Goal: Task Accomplishment & Management: Complete application form

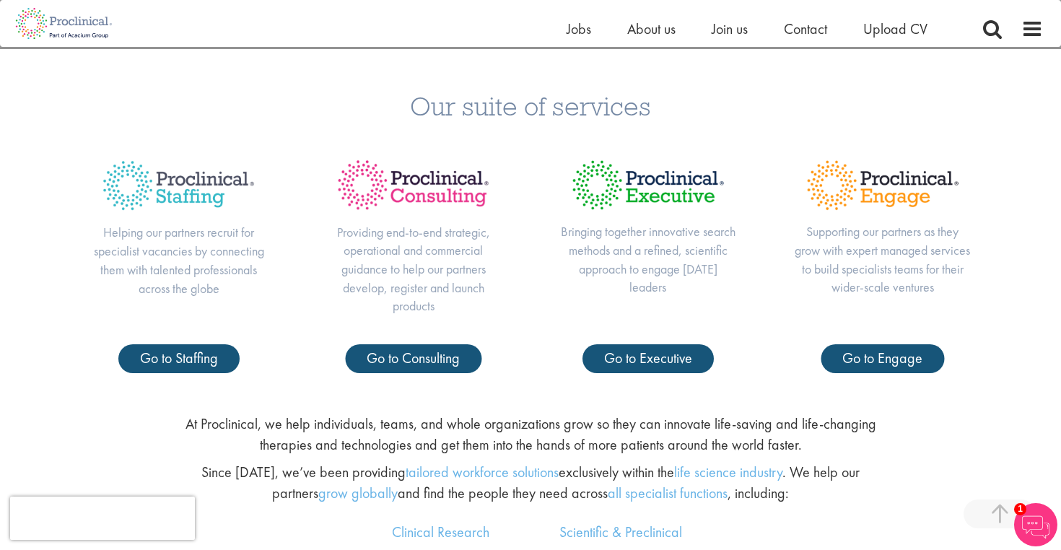
scroll to position [549, 0]
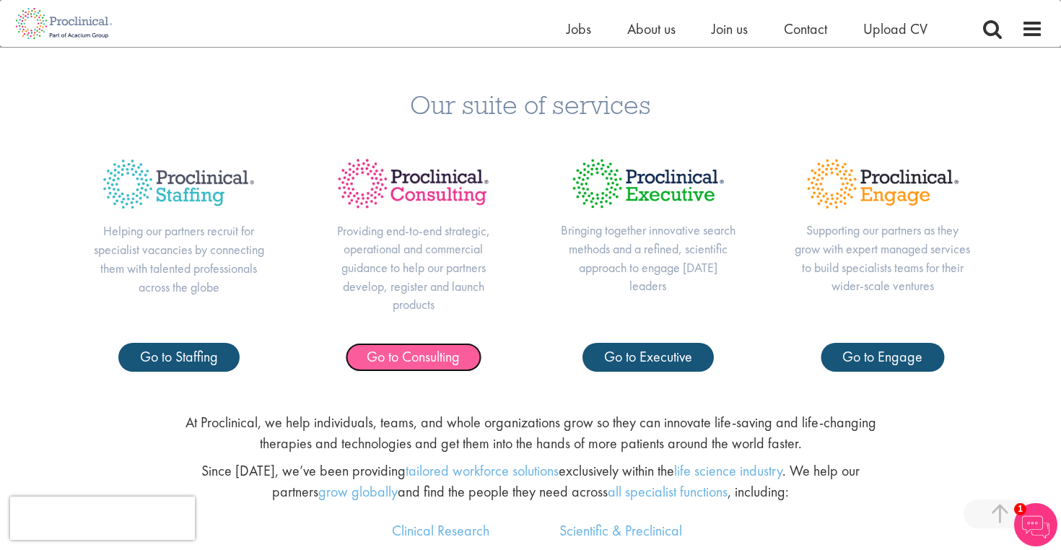
click at [406, 357] on span "Go to Consulting" at bounding box center [413, 356] width 93 height 19
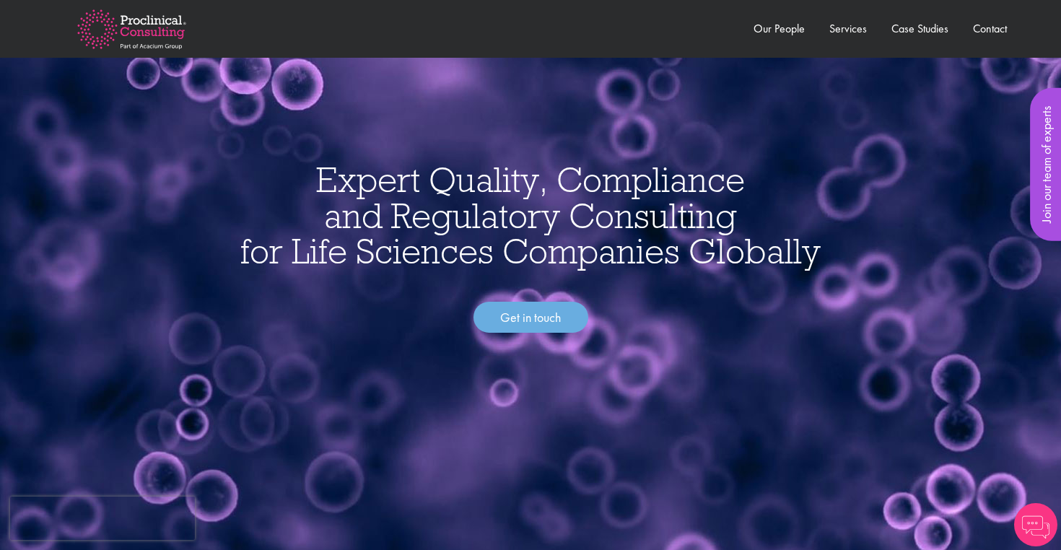
scroll to position [38, 0]
click at [517, 323] on link "Get in touch" at bounding box center [530, 317] width 115 height 32
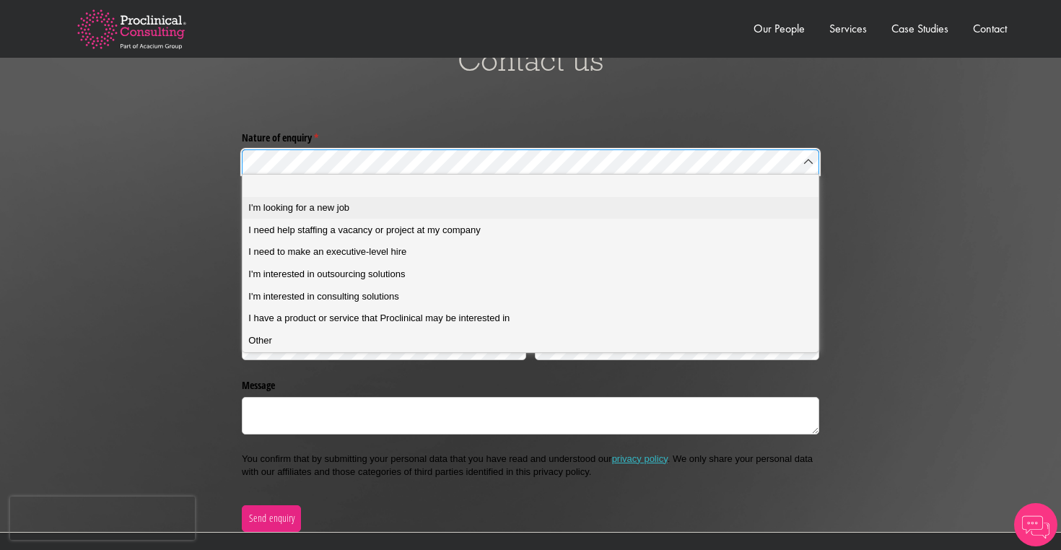
click at [315, 210] on span "I'm looking for a new job" at bounding box center [298, 207] width 101 height 13
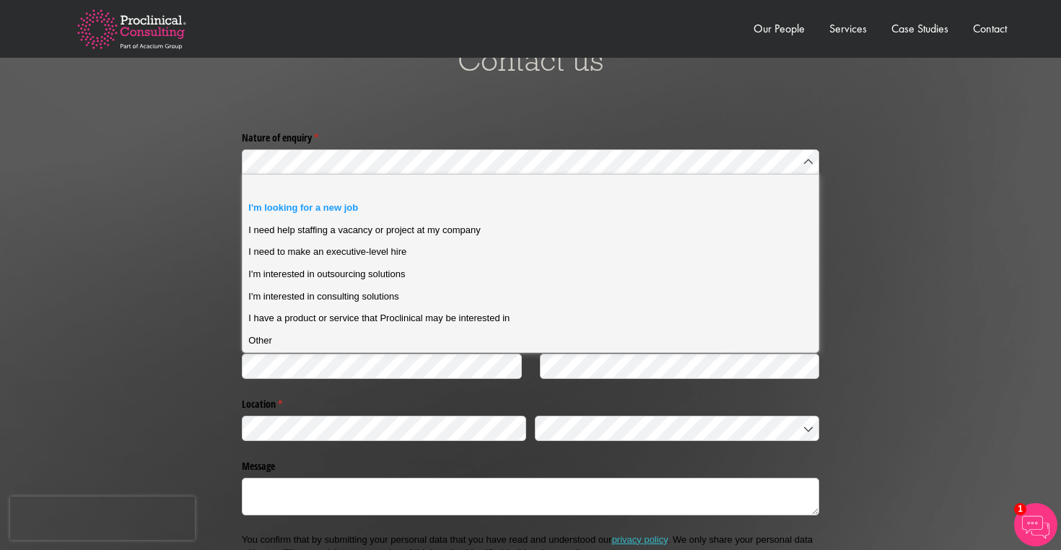
click at [170, 183] on div "Nature of enquiry * (required) Please Click Here to upload your CV and answer a…" at bounding box center [530, 369] width 1039 height 486
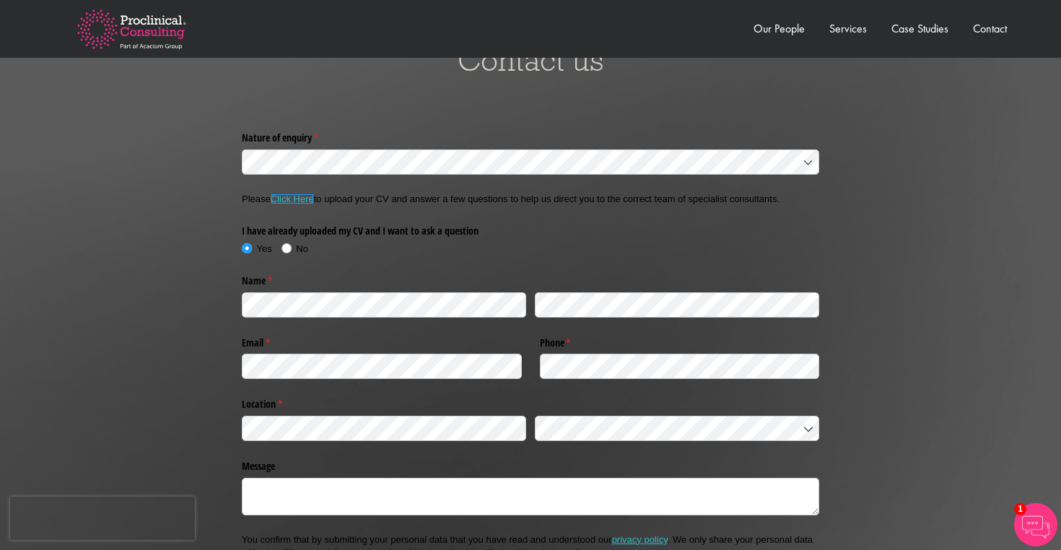
click at [298, 198] on link "Click Here" at bounding box center [292, 198] width 43 height 11
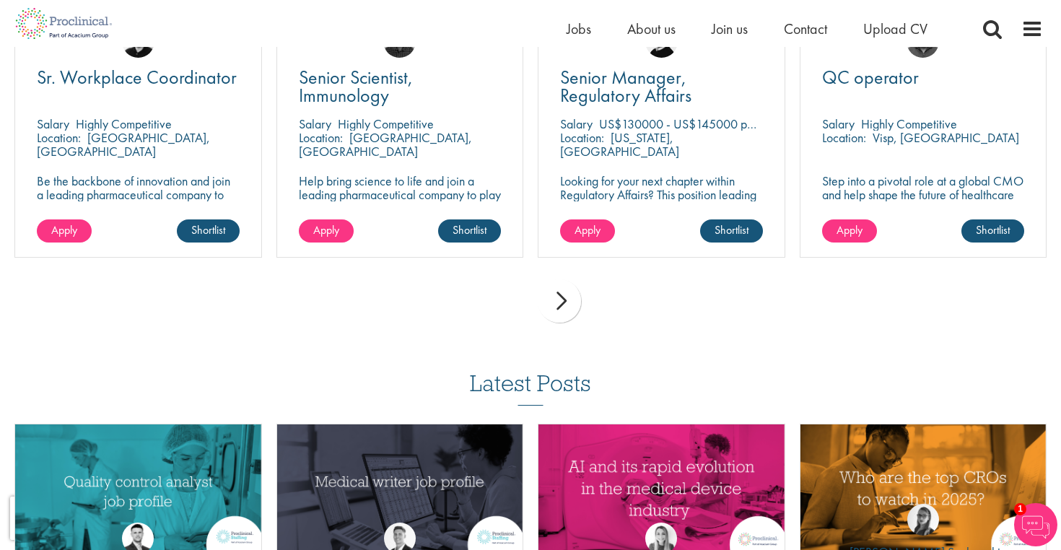
scroll to position [1094, 0]
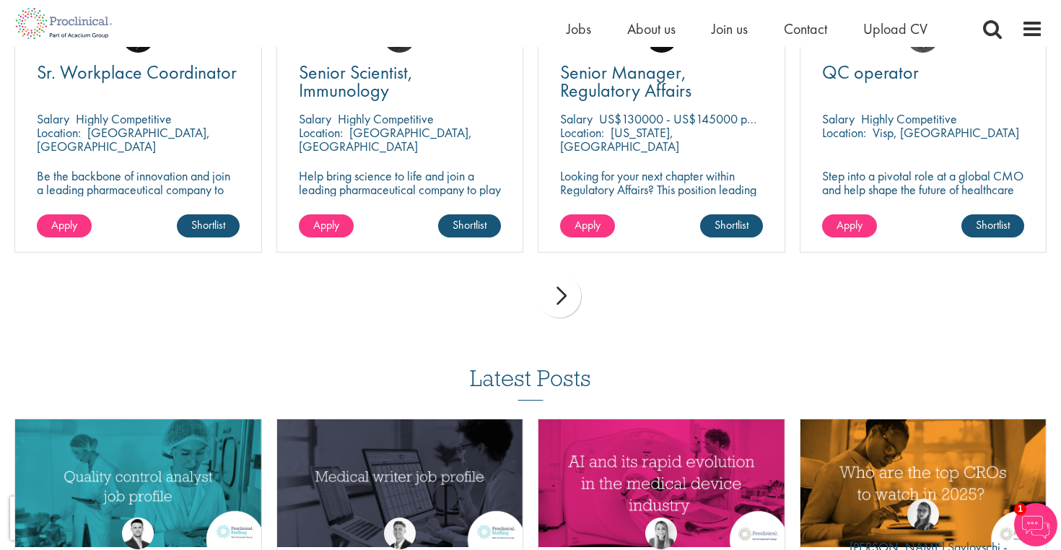
click at [559, 295] on div "next" at bounding box center [559, 295] width 43 height 43
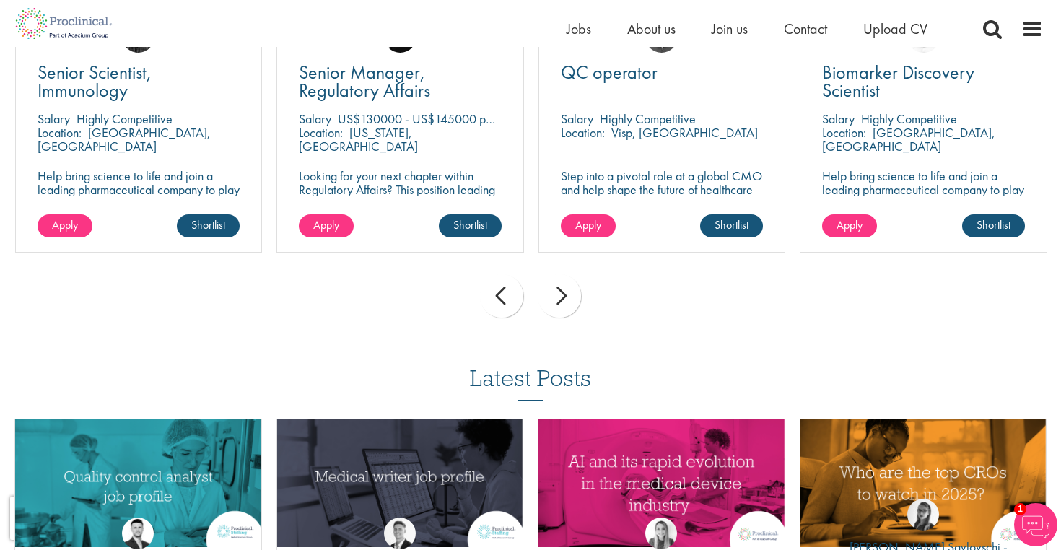
click at [559, 295] on div "next" at bounding box center [559, 295] width 43 height 43
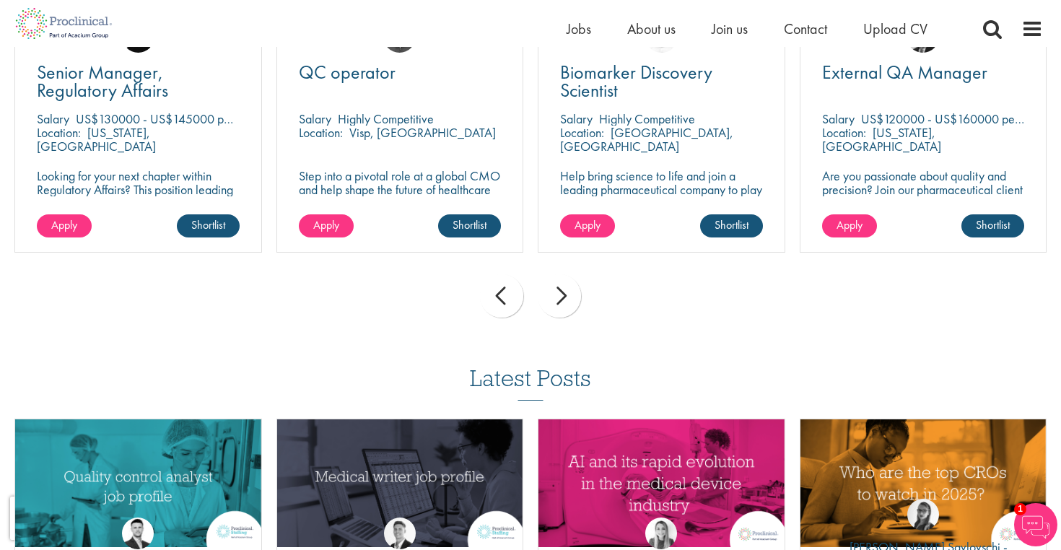
click at [559, 295] on div "next" at bounding box center [559, 295] width 43 height 43
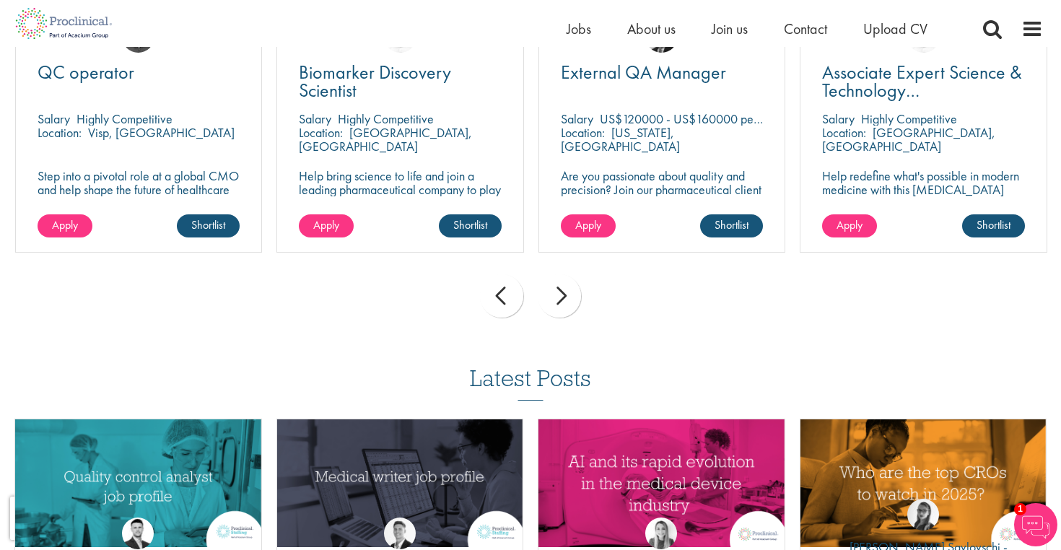
click at [559, 295] on div "next" at bounding box center [559, 295] width 43 height 43
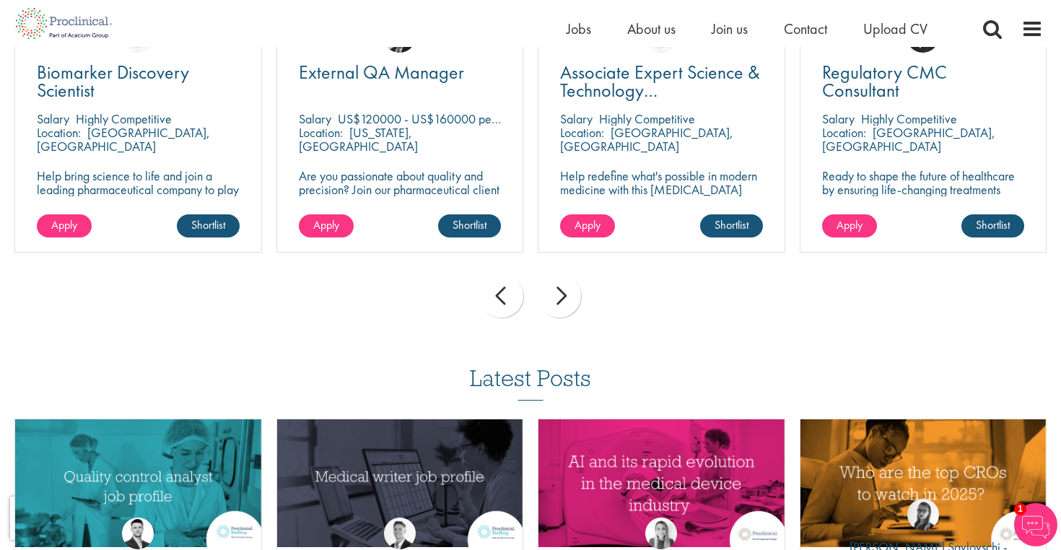
click at [559, 295] on div "next" at bounding box center [559, 295] width 43 height 43
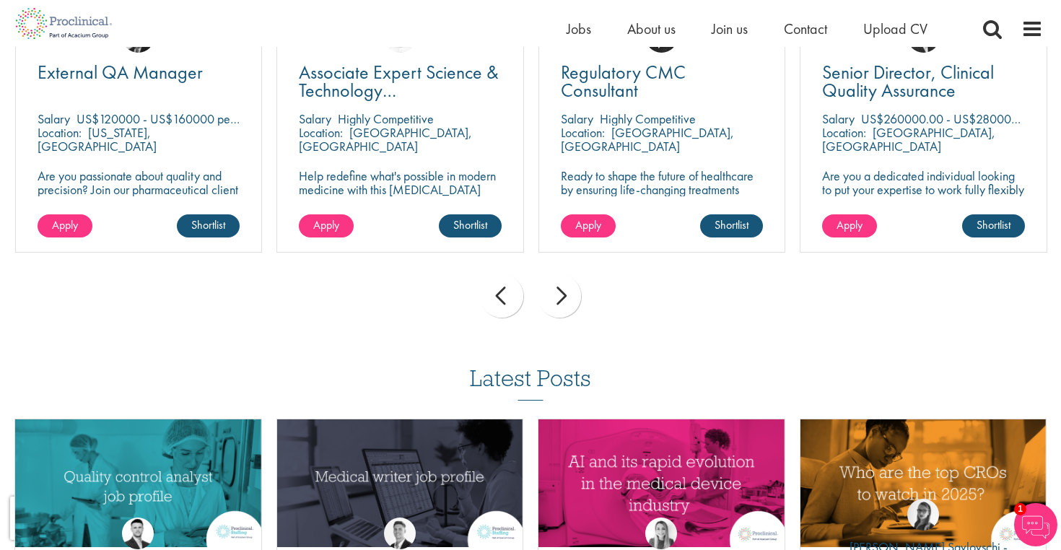
click at [559, 295] on div "next" at bounding box center [559, 295] width 43 height 43
click at [559, 295] on div "prev next" at bounding box center [530, 298] width 1047 height 63
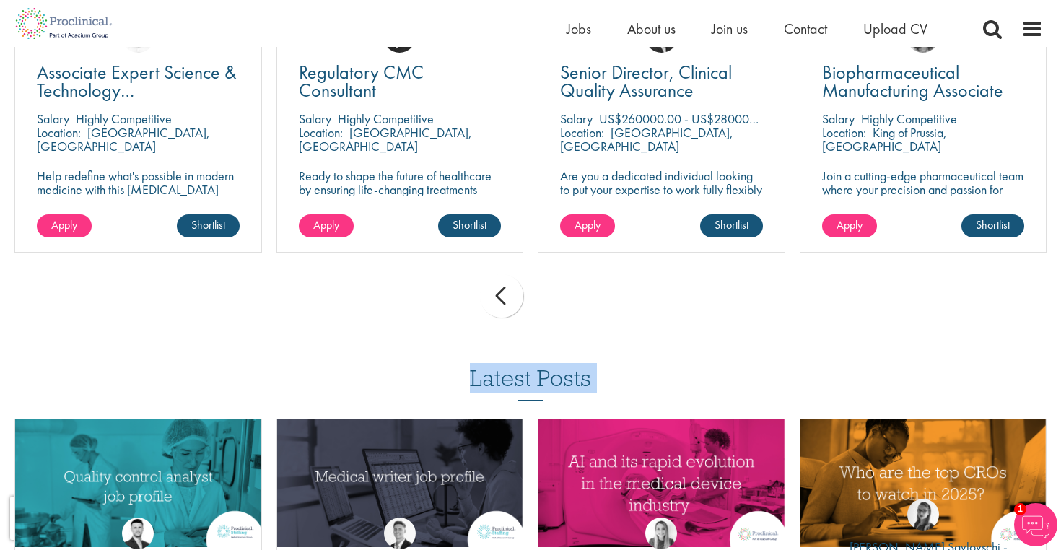
click at [559, 295] on div "prev next" at bounding box center [530, 298] width 1047 height 63
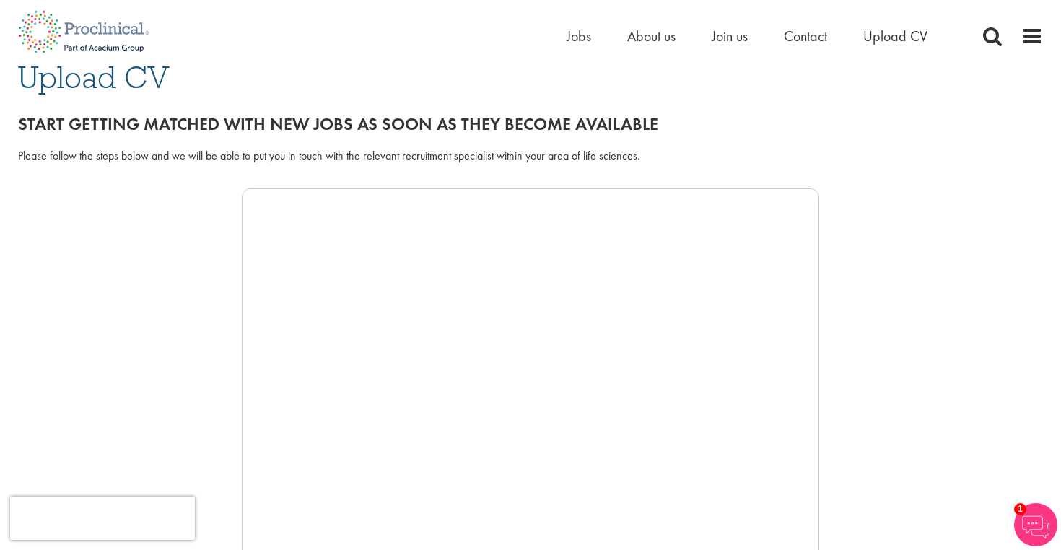
scroll to position [0, 0]
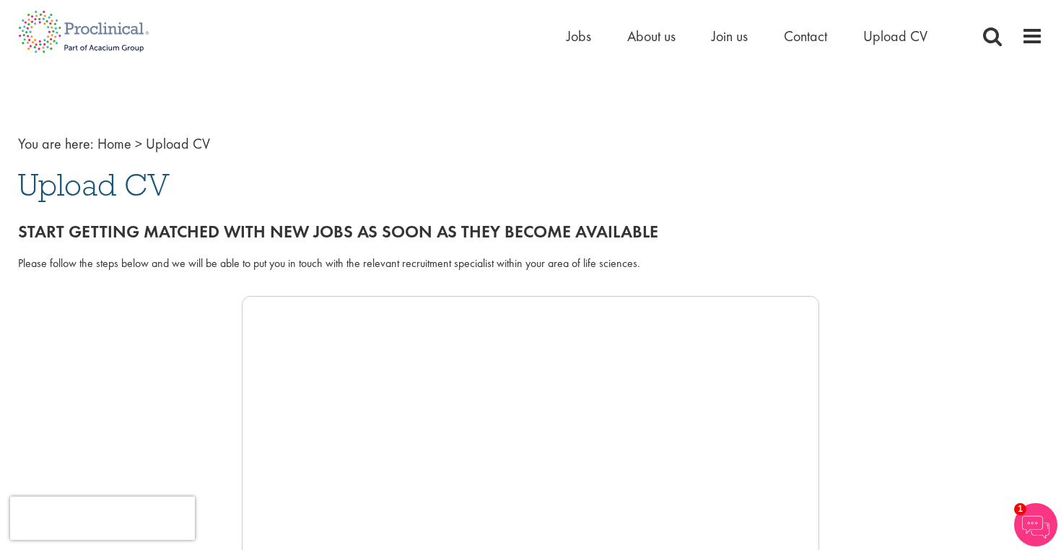
click at [121, 183] on span "Upload CV" at bounding box center [94, 184] width 152 height 39
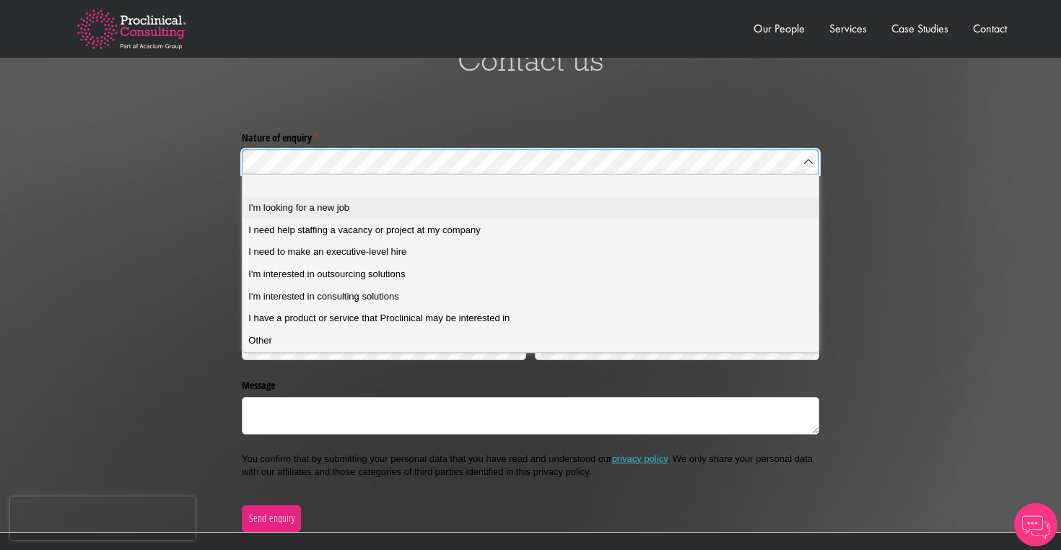
click at [315, 214] on span "I'm looking for a new job" at bounding box center [298, 207] width 101 height 13
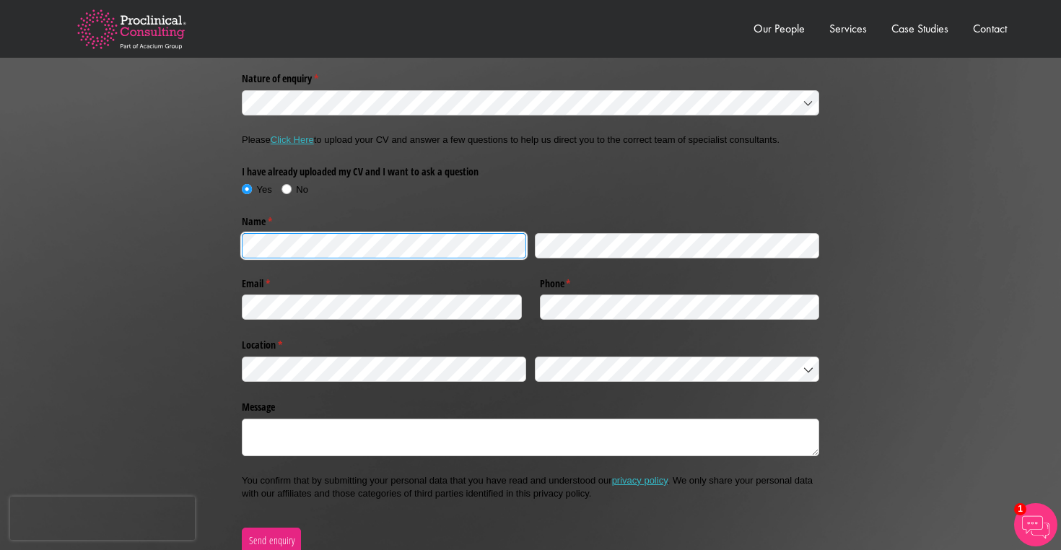
scroll to position [3079, 0]
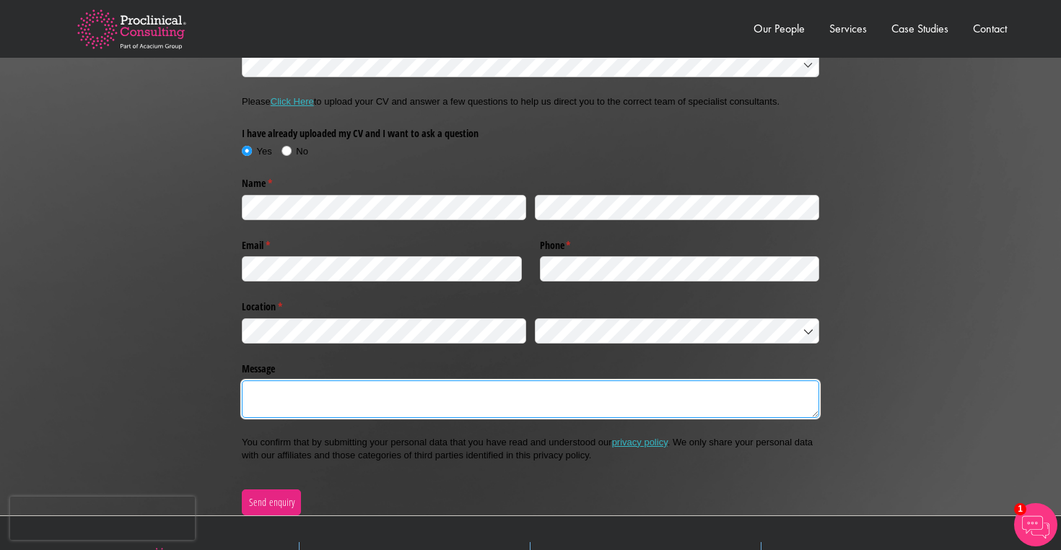
click at [310, 403] on textarea "Message" at bounding box center [530, 399] width 577 height 38
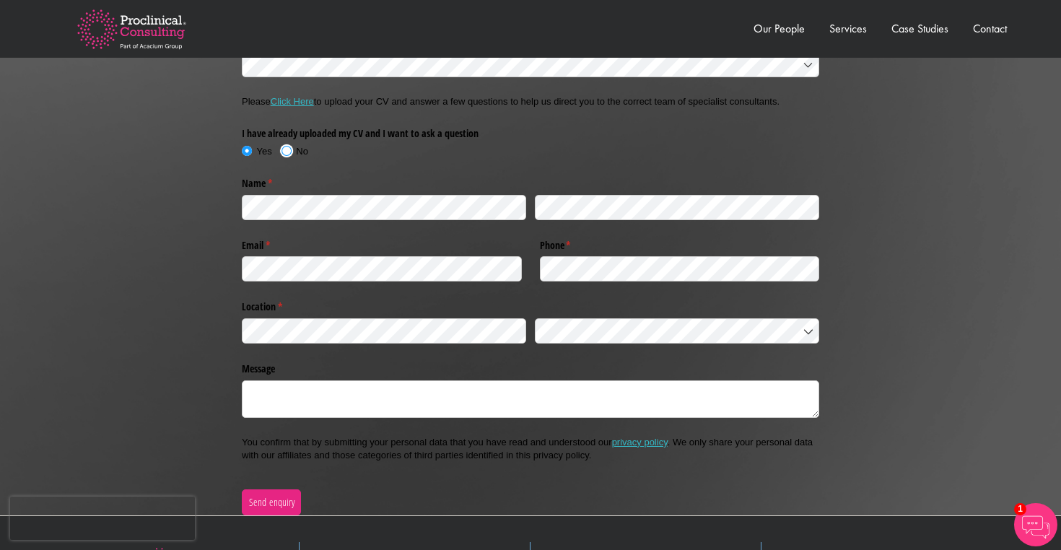
click at [287, 149] on span at bounding box center [286, 151] width 14 height 14
click at [297, 102] on link "Click Here" at bounding box center [292, 101] width 43 height 11
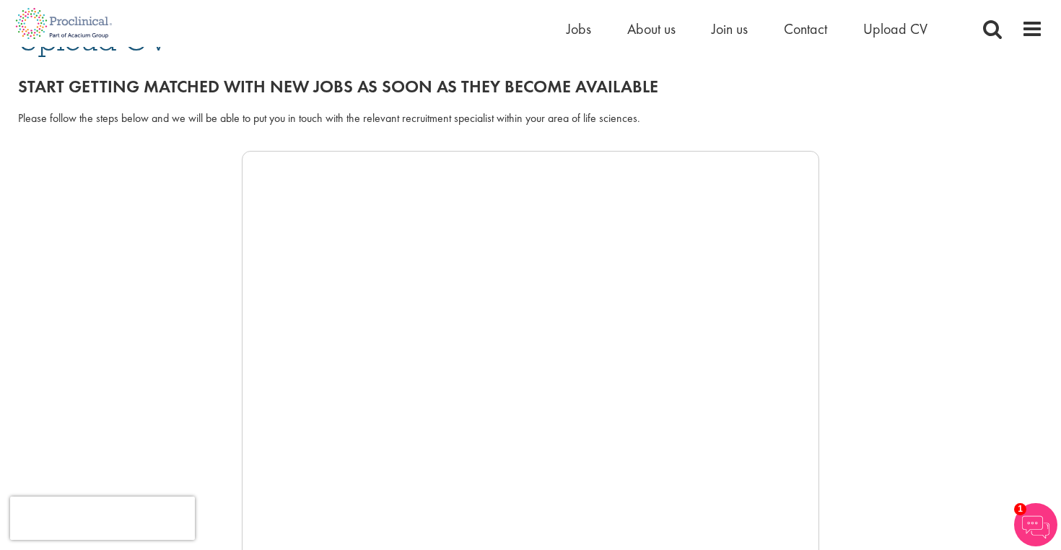
scroll to position [149, 0]
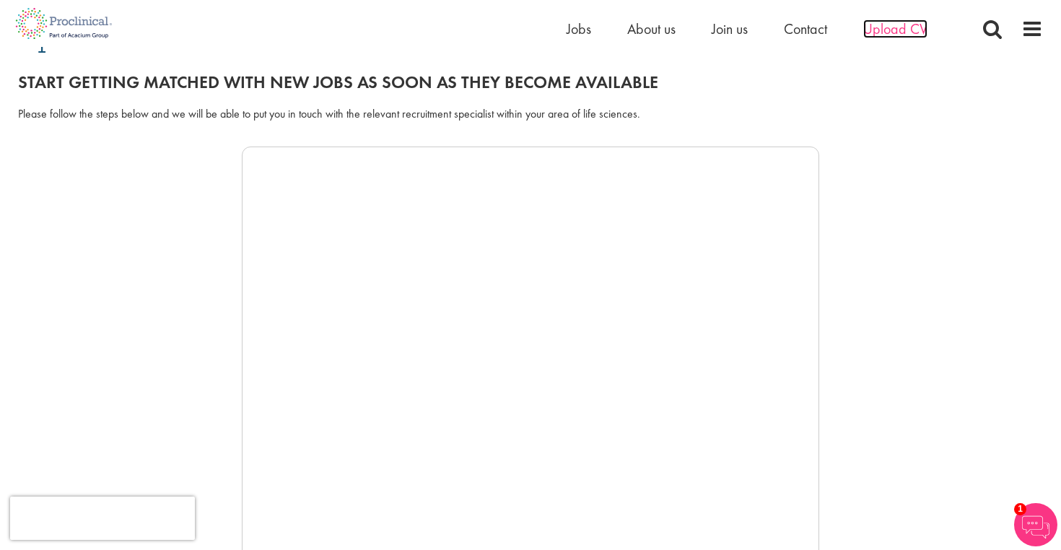
click at [901, 30] on span "Upload CV" at bounding box center [895, 28] width 64 height 19
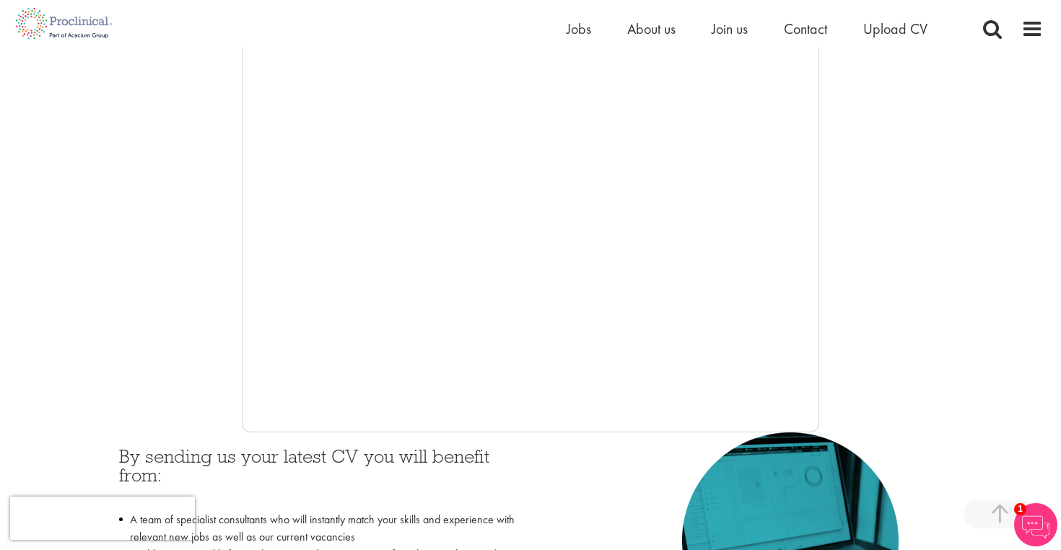
scroll to position [302, 0]
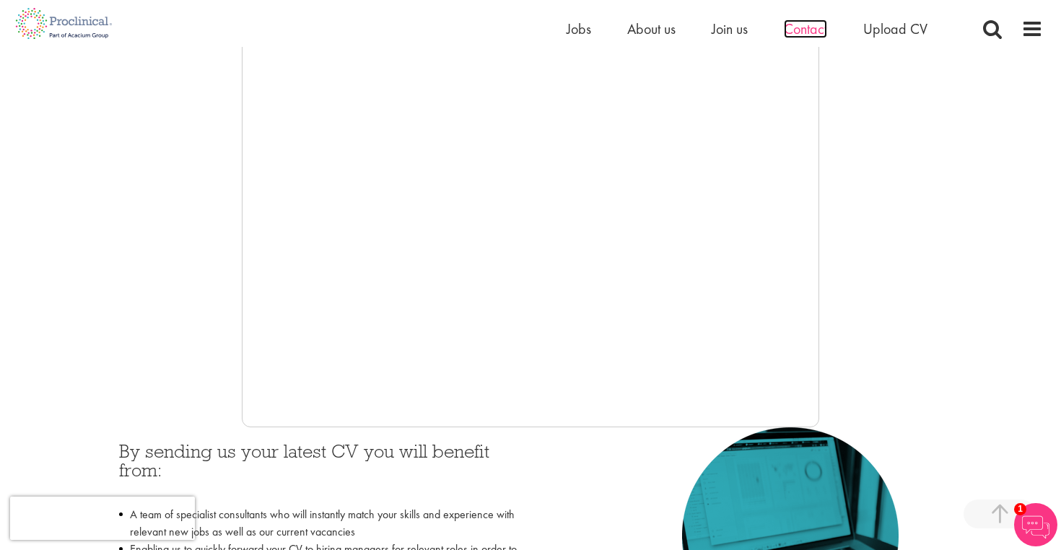
click at [805, 29] on span "Contact" at bounding box center [805, 28] width 43 height 19
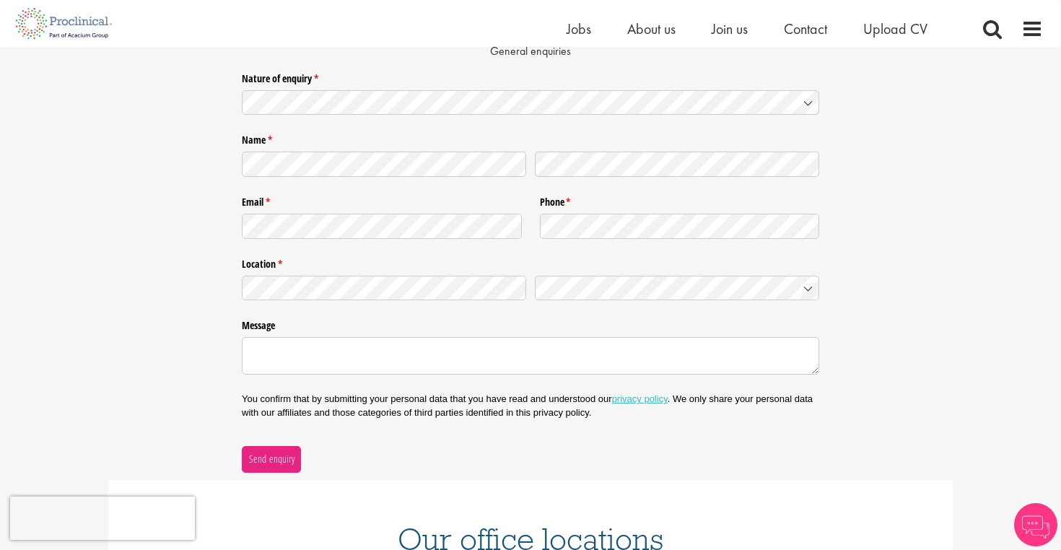
scroll to position [149, 0]
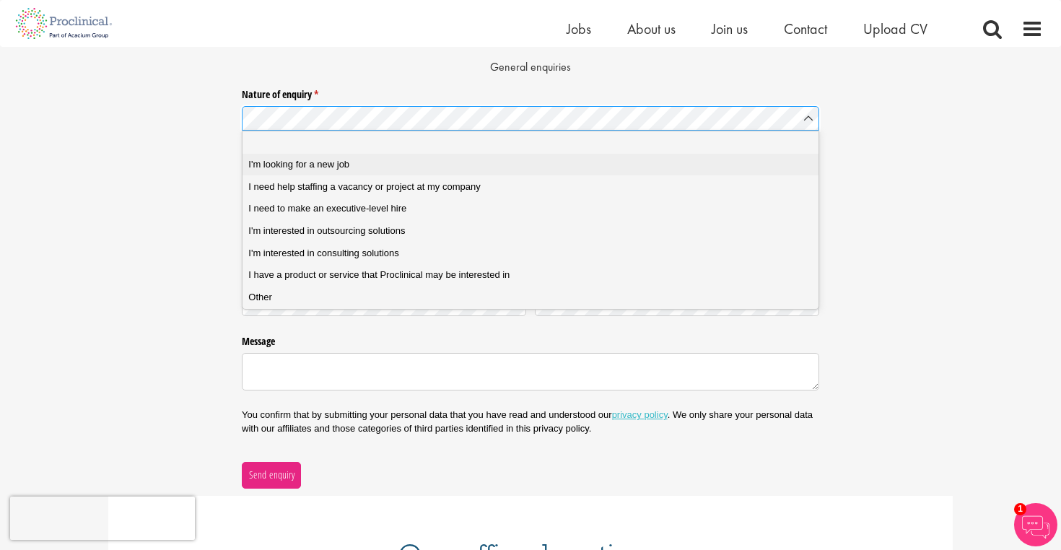
click at [338, 164] on span "I'm looking for a new job" at bounding box center [298, 164] width 101 height 13
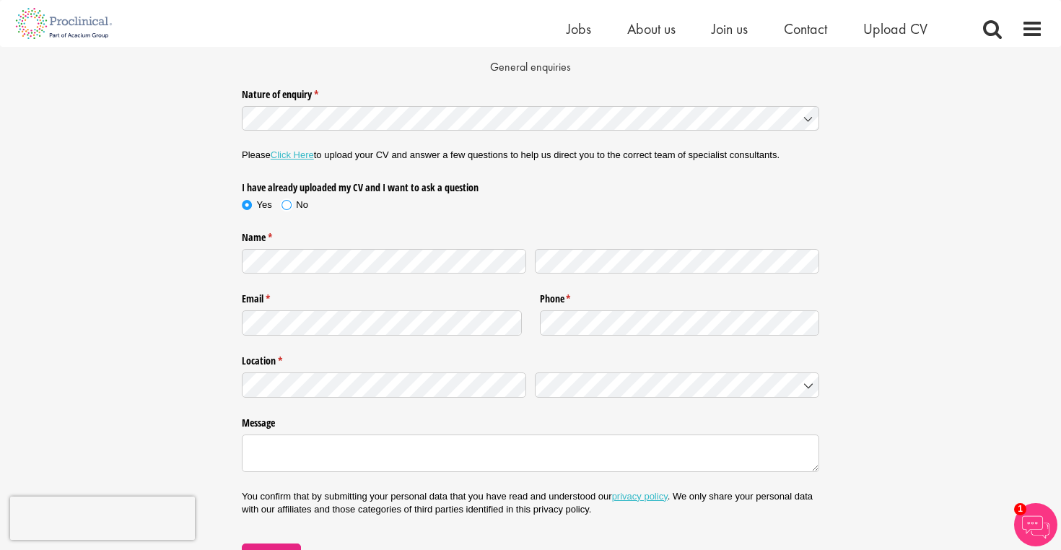
click at [288, 202] on span at bounding box center [286, 205] width 14 height 14
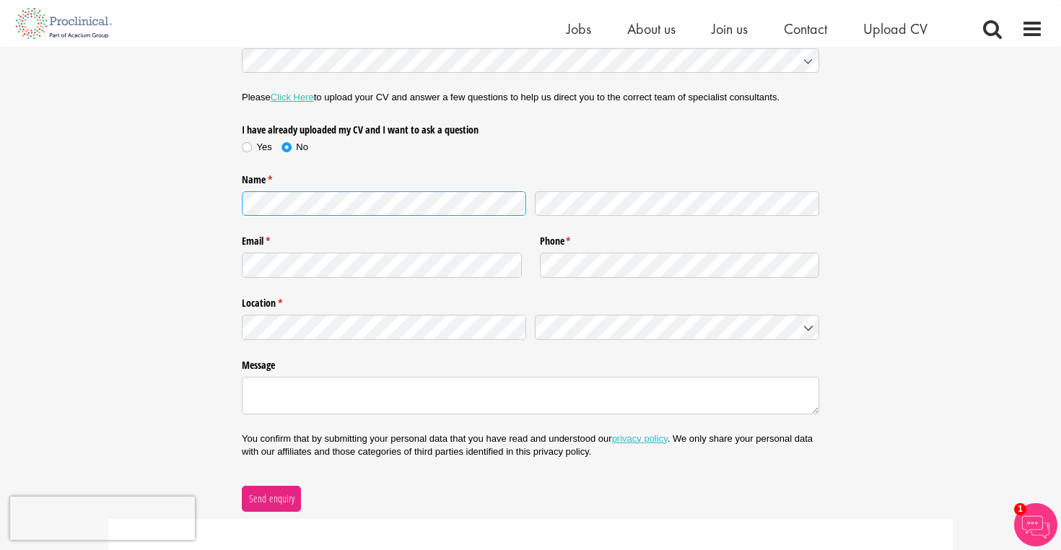
scroll to position [215, 0]
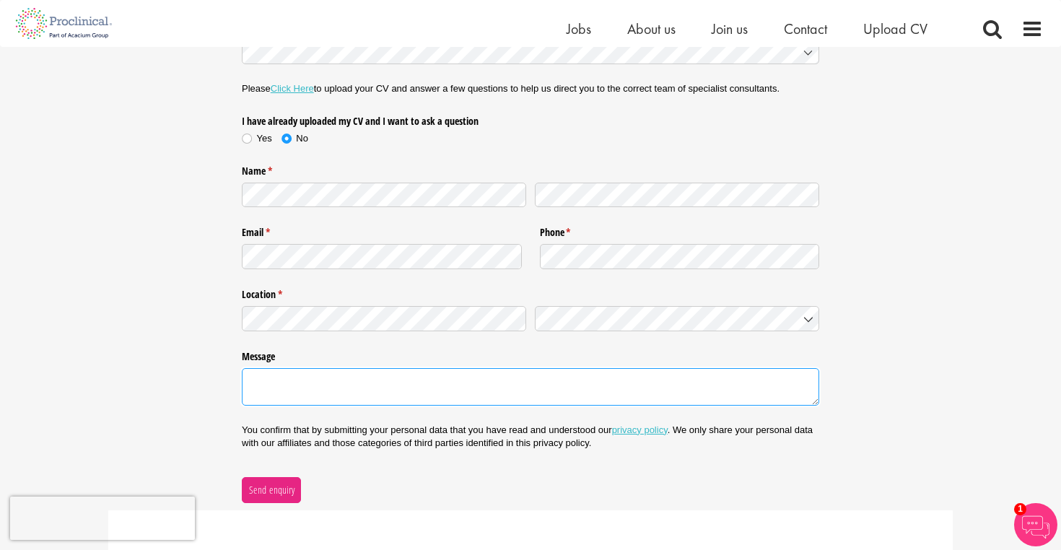
click at [280, 382] on textarea "Message" at bounding box center [530, 387] width 577 height 38
paste textarea "I hope this email finds you well. My name is Aishwarya Deshpande, and I am a Cl…"
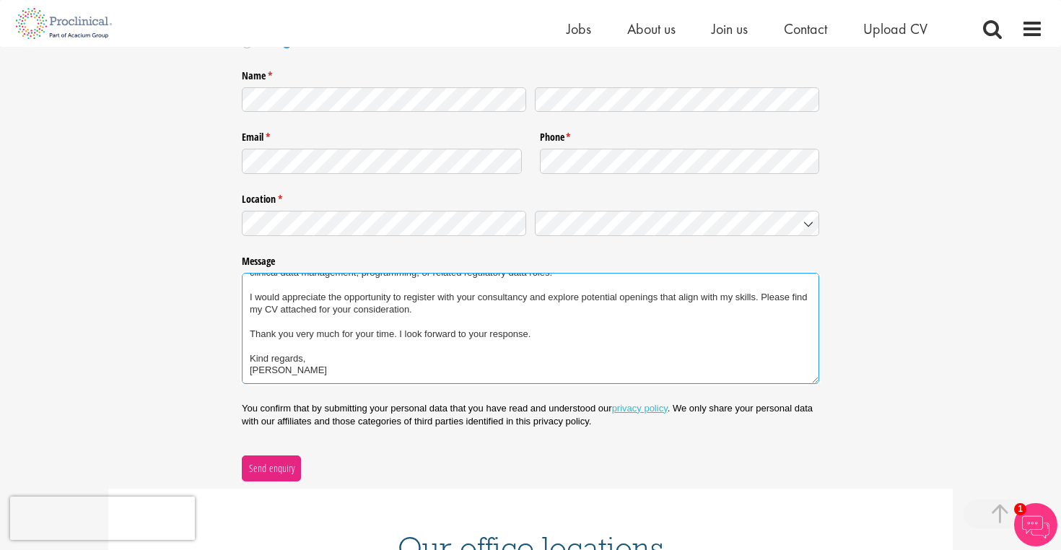
scroll to position [321, 0]
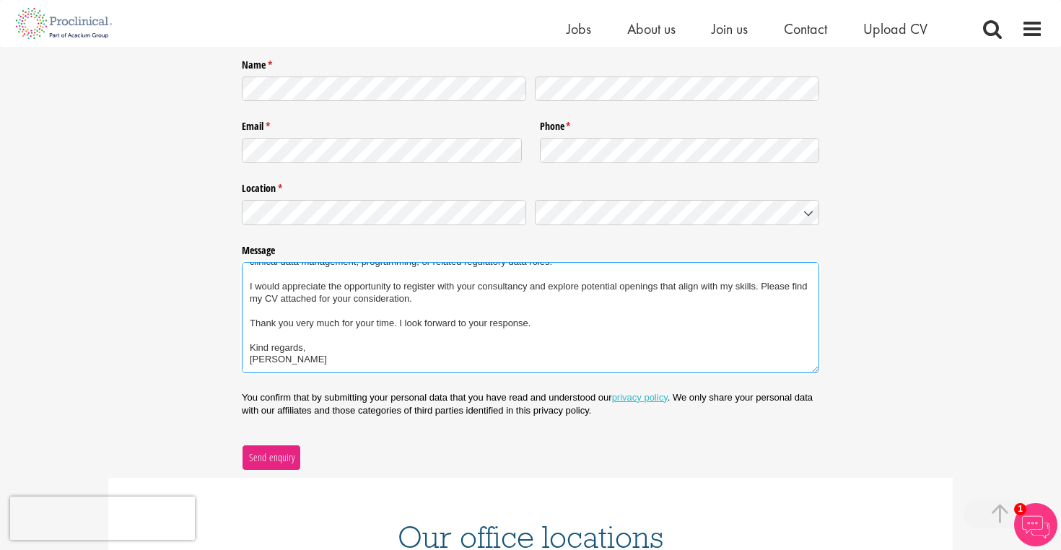
type textarea "I hope this email finds you well. My name is Aishwarya Deshpande, and I am a Cl…"
click at [265, 458] on span "Send enquiry" at bounding box center [271, 458] width 47 height 16
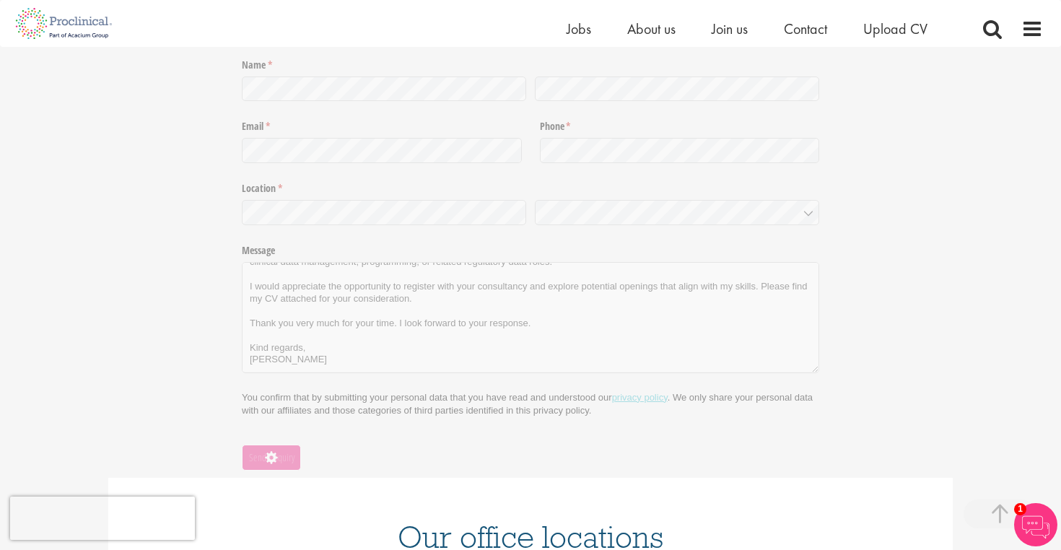
scroll to position [193, 0]
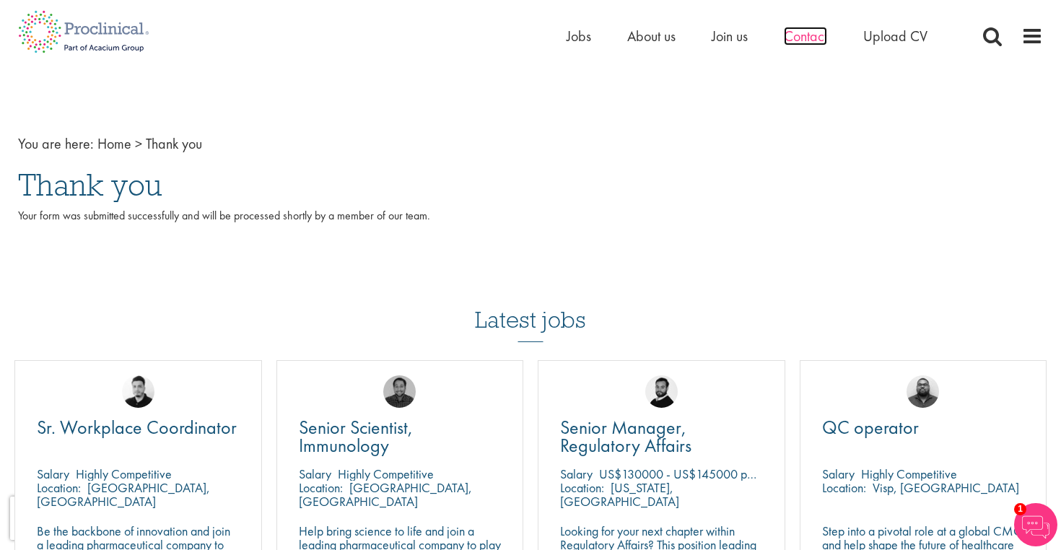
click at [809, 35] on span "Contact" at bounding box center [805, 36] width 43 height 19
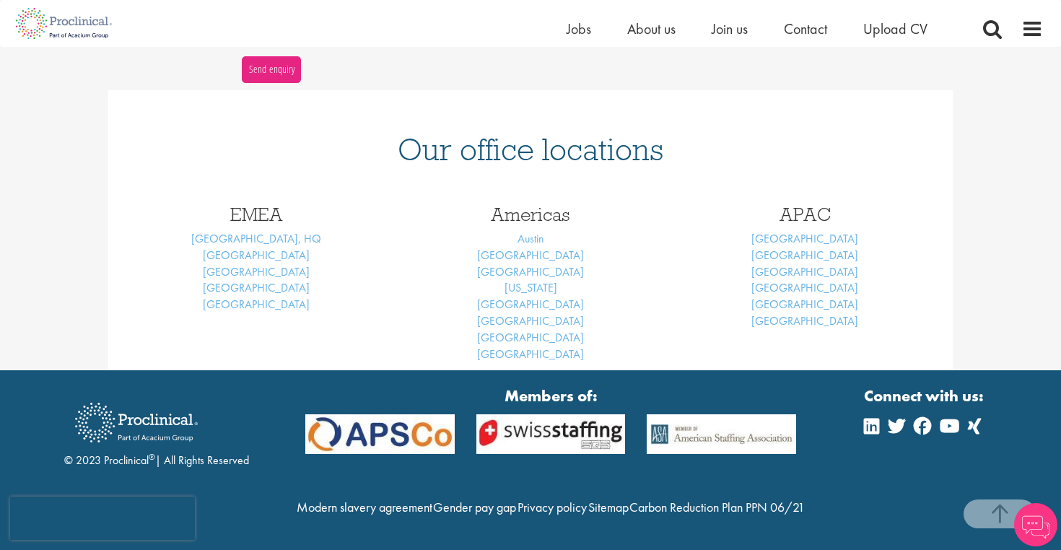
scroll to position [585, 0]
click at [261, 280] on link "[GEOGRAPHIC_DATA]" at bounding box center [256, 287] width 107 height 15
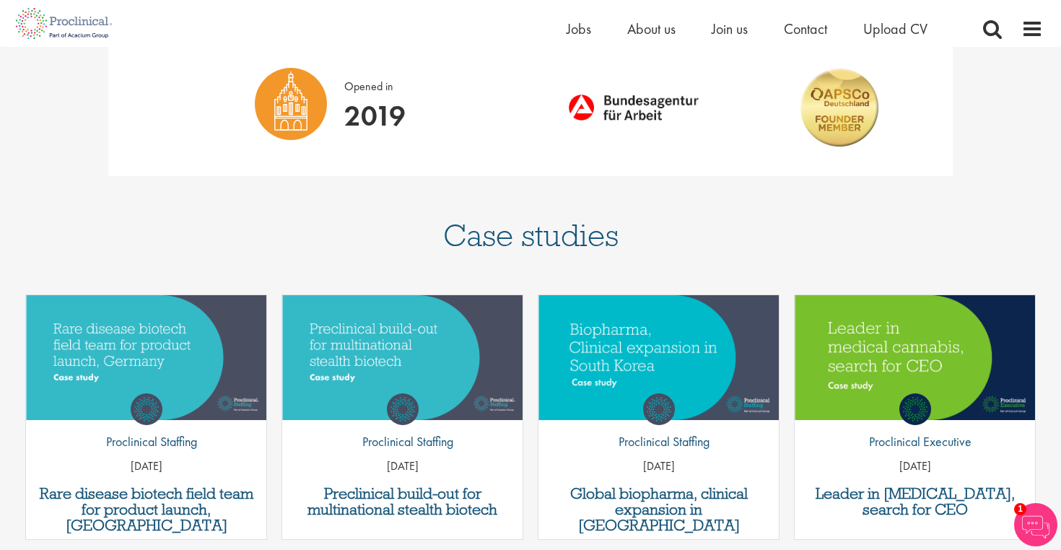
scroll to position [1210, 0]
